Goal: Check status

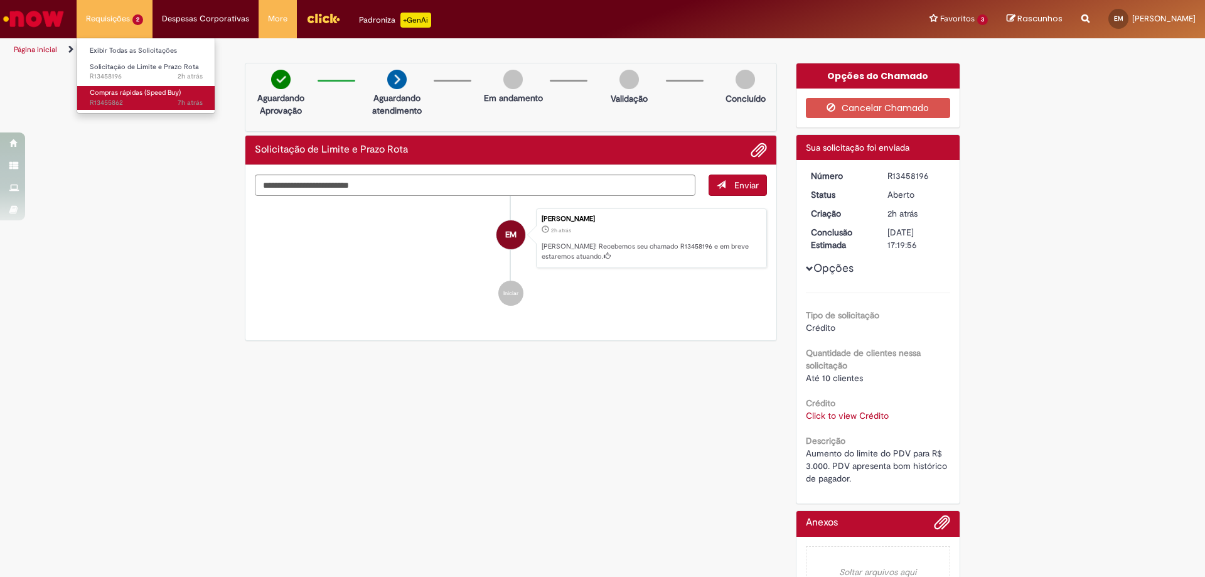
click at [142, 100] on span "7h atrás 7 horas atrás R13455862" at bounding box center [146, 103] width 113 height 10
click at [137, 95] on span "Compras rápidas (Speed Buy)" at bounding box center [135, 92] width 91 height 9
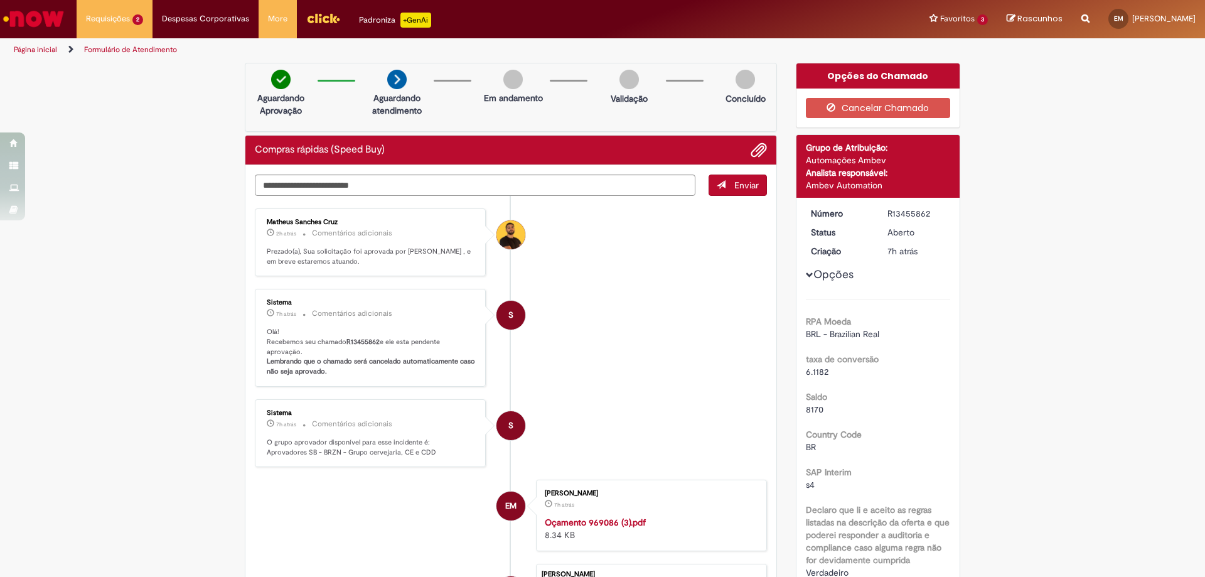
scroll to position [314, 0]
